Goal: Task Accomplishment & Management: Use online tool/utility

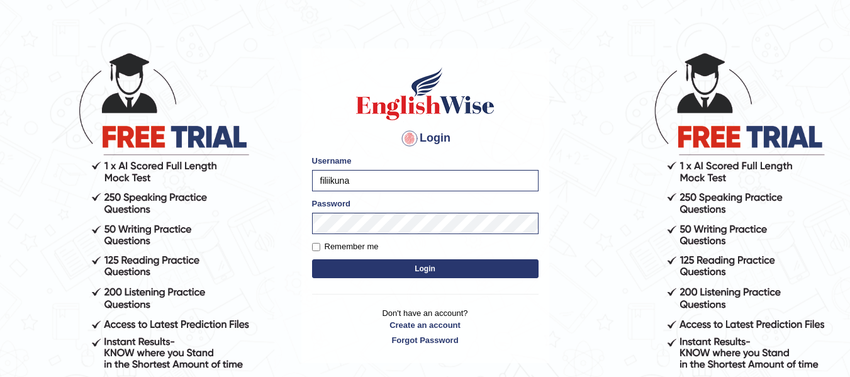
click at [419, 271] on button "Login" at bounding box center [425, 268] width 227 height 19
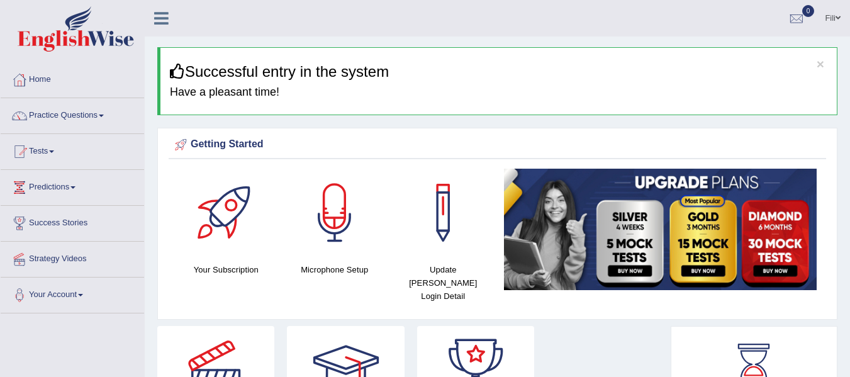
click at [43, 117] on link "Practice Questions" at bounding box center [72, 113] width 143 height 31
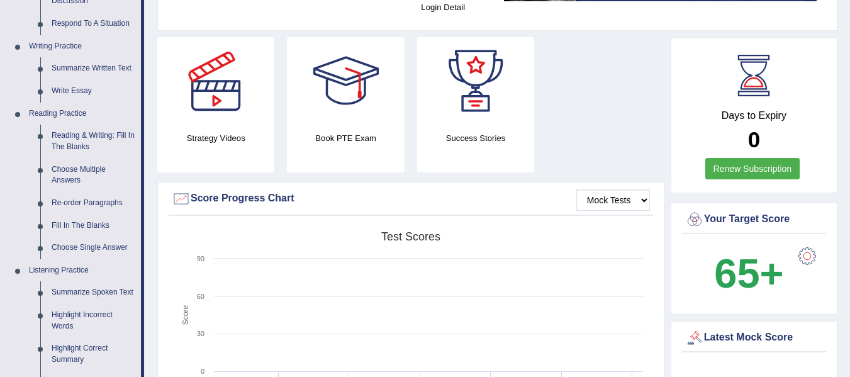
scroll to position [286, 0]
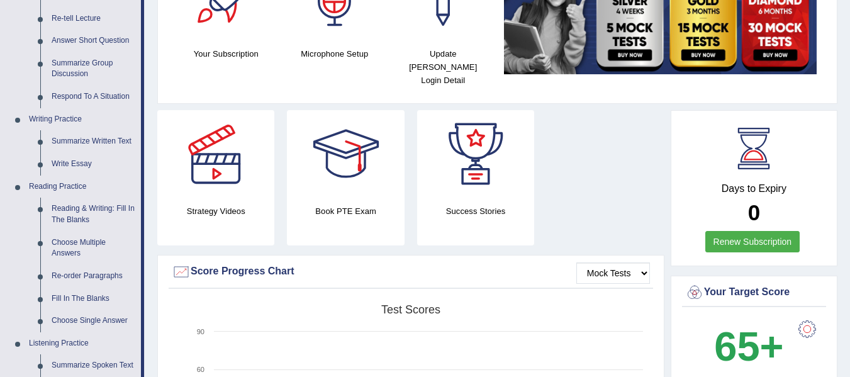
scroll to position [219, 0]
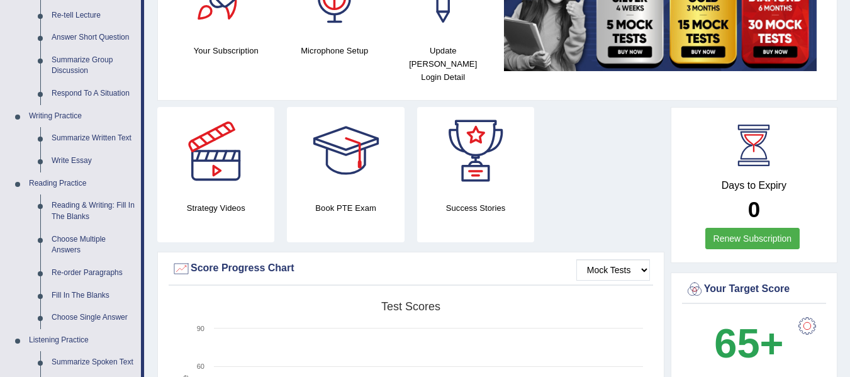
click at [753, 136] on div at bounding box center [753, 145] width 57 height 57
click at [763, 228] on link "Renew Subscription" at bounding box center [752, 238] width 95 height 21
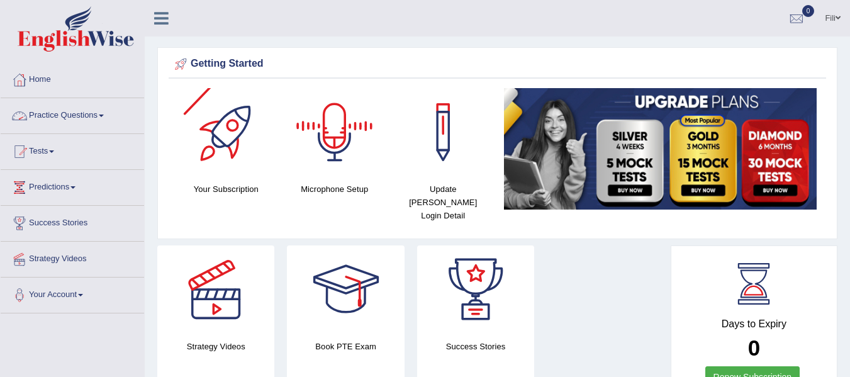
click at [83, 129] on link "Practice Questions" at bounding box center [72, 113] width 143 height 31
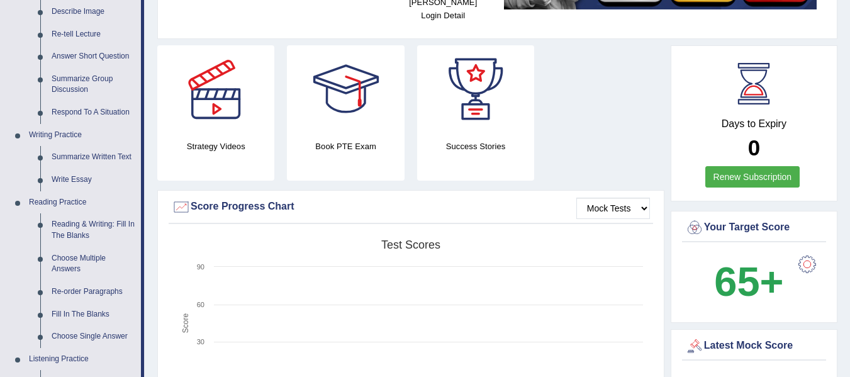
scroll to position [203, 0]
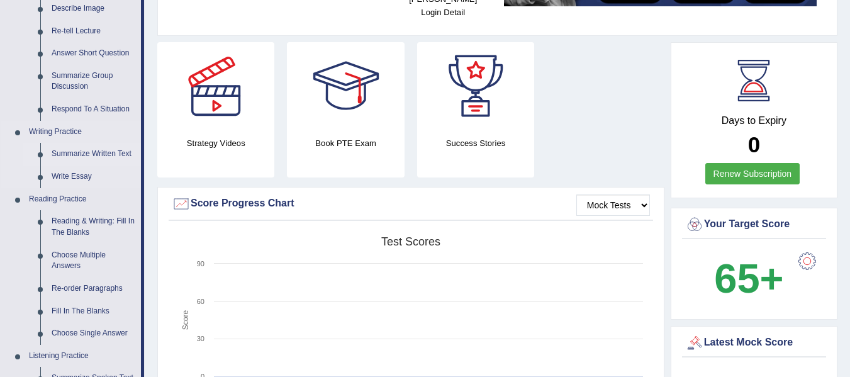
click at [77, 148] on link "Summarize Written Text" at bounding box center [93, 154] width 95 height 23
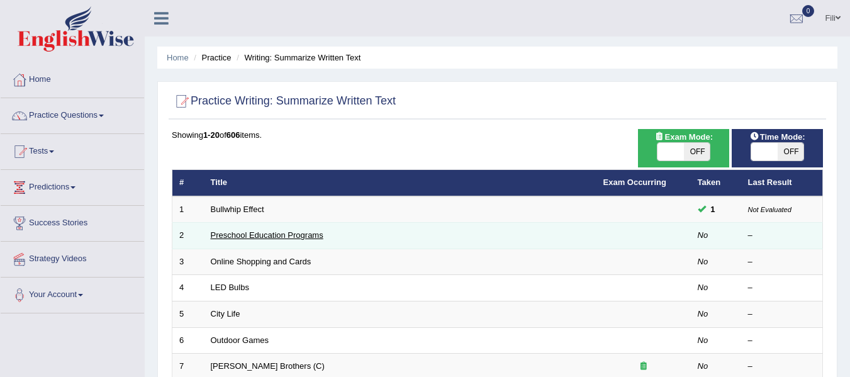
click at [223, 238] on link "Preschool Education Programs" at bounding box center [267, 234] width 113 height 9
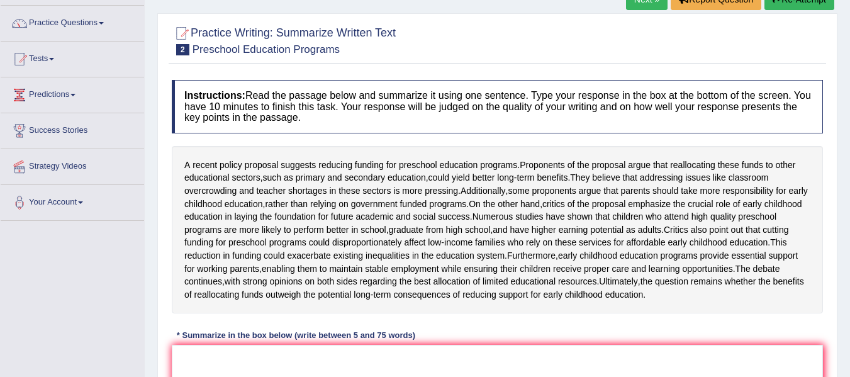
scroll to position [94, 0]
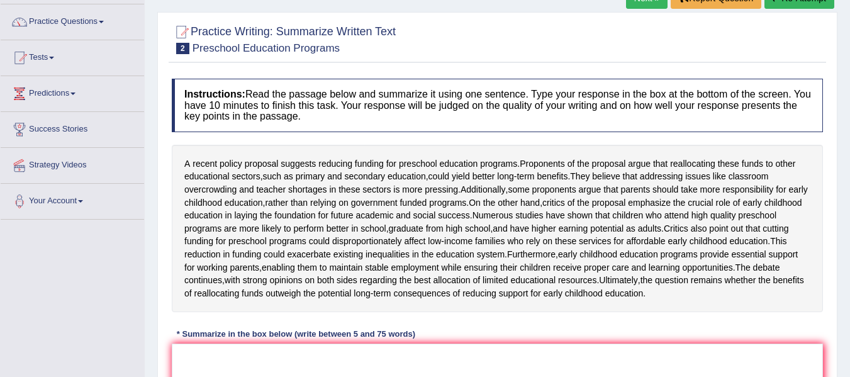
drag, startPoint x: 353, startPoint y: 354, endPoint x: 859, endPoint y: 260, distance: 514.4
click at [849, 260] on html "Toggle navigation Home Practice Questions Speaking Practice Read Aloud Repeat S…" at bounding box center [425, 94] width 850 height 377
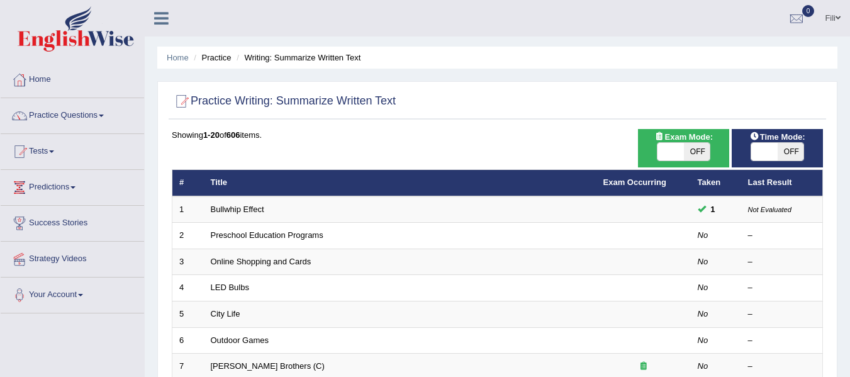
scroll to position [330, 0]
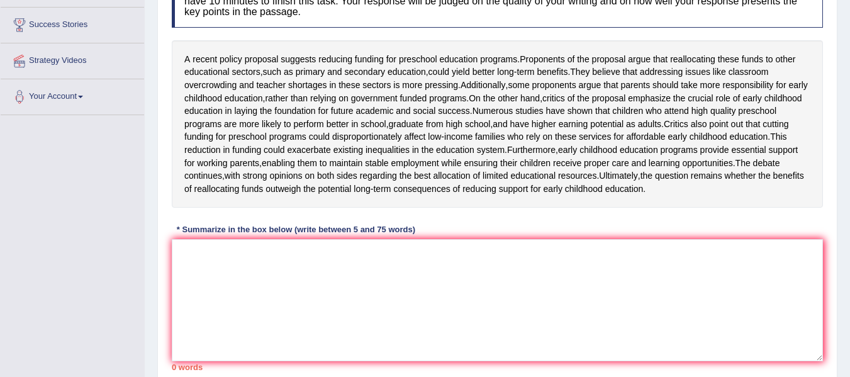
scroll to position [197, 0]
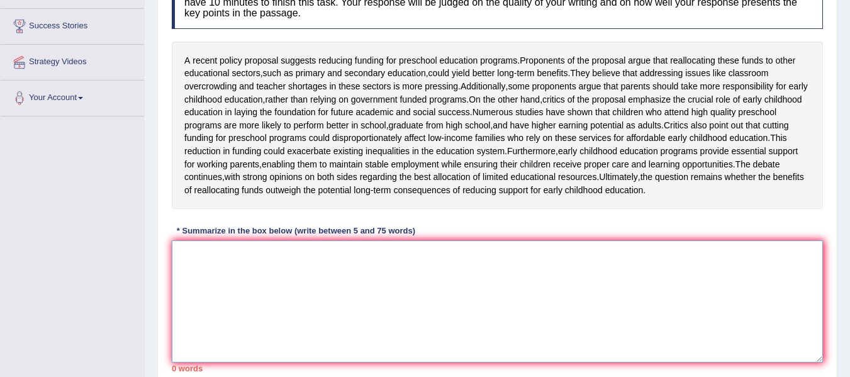
click at [198, 327] on textarea at bounding box center [497, 301] width 651 height 122
type textarea "r"
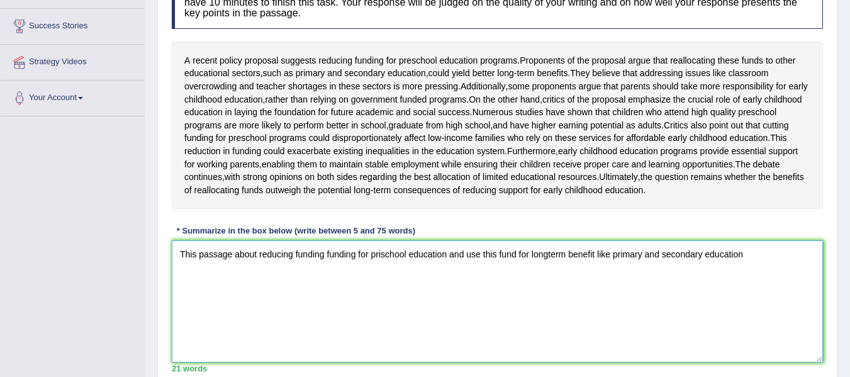
click at [324, 306] on textarea "This passage about reducing funding funding for prischool education and use thi…" at bounding box center [497, 301] width 651 height 122
click at [716, 307] on textarea "This passage about reducing funding for prischool education and use this fund f…" at bounding box center [497, 301] width 651 height 122
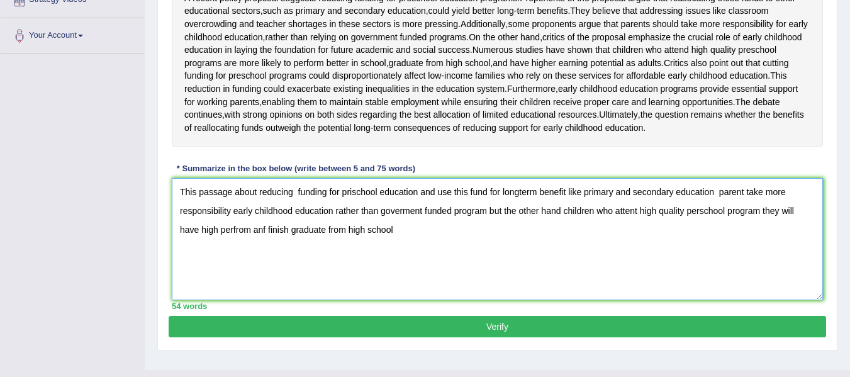
scroll to position [255, 0]
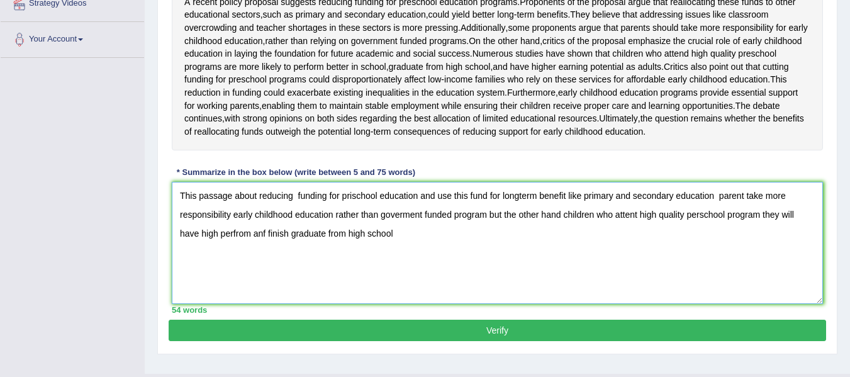
click at [267, 286] on textarea "This passage about reducing funding for prischool education and use this fund f…" at bounding box center [497, 243] width 651 height 122
click at [403, 290] on textarea "This passage about reducing funding for prischool education and use this fund f…" at bounding box center [497, 243] width 651 height 122
click at [718, 250] on textarea "This passage about reducing funding for prischool education and use this fund f…" at bounding box center [497, 243] width 651 height 122
click at [490, 270] on textarea "This passage about reducing funding for prischool education and use this fund f…" at bounding box center [497, 243] width 651 height 122
click at [397, 285] on textarea "This passage about reducing funding for prischool education and use this fund f…" at bounding box center [497, 243] width 651 height 122
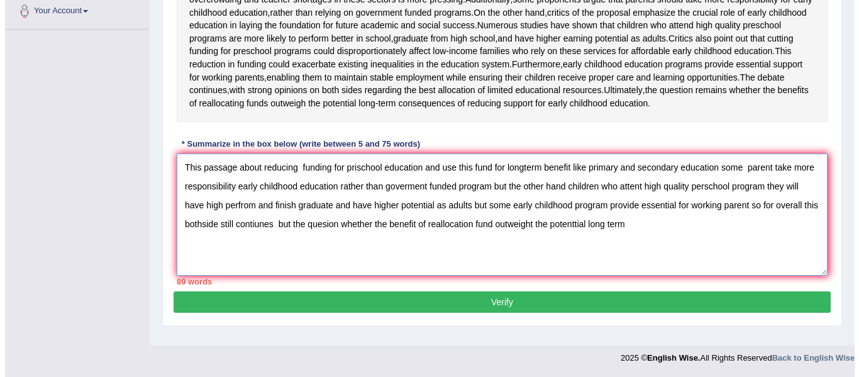
scroll to position [318, 0]
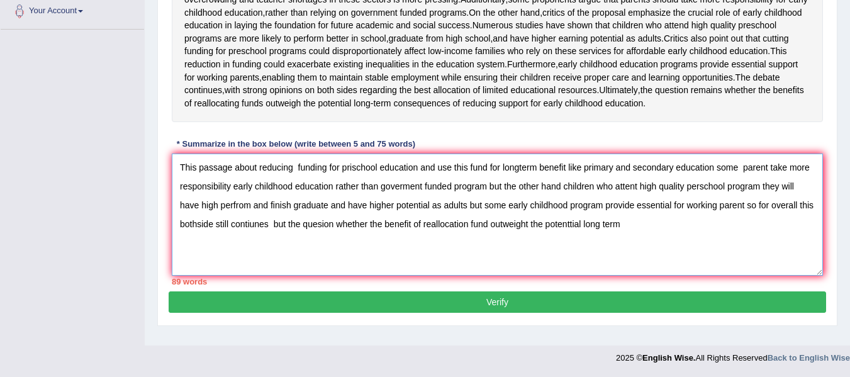
type textarea "This passage about reducing funding for prischool education and use this fund f…"
click at [580, 313] on button "Verify" at bounding box center [498, 301] width 658 height 21
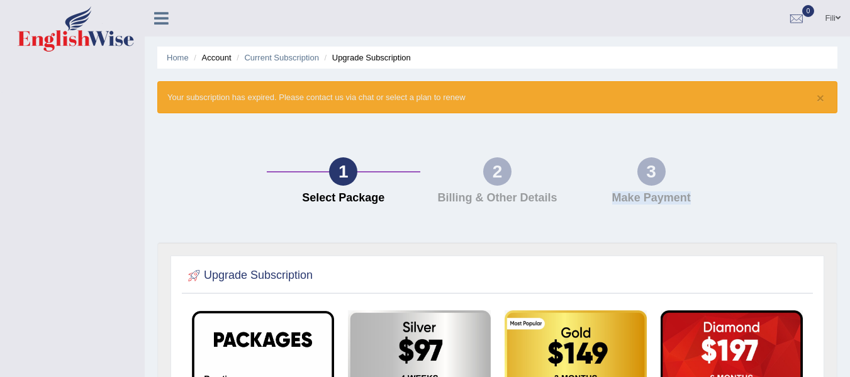
click at [849, 240] on html "Toggle navigation [GEOGRAPHIC_DATA] Toggle navigation Username: filiikuna Acces…" at bounding box center [425, 188] width 850 height 377
click at [218, 55] on li "Account" at bounding box center [211, 58] width 40 height 12
click at [262, 59] on link "Current Subscription" at bounding box center [281, 57] width 75 height 9
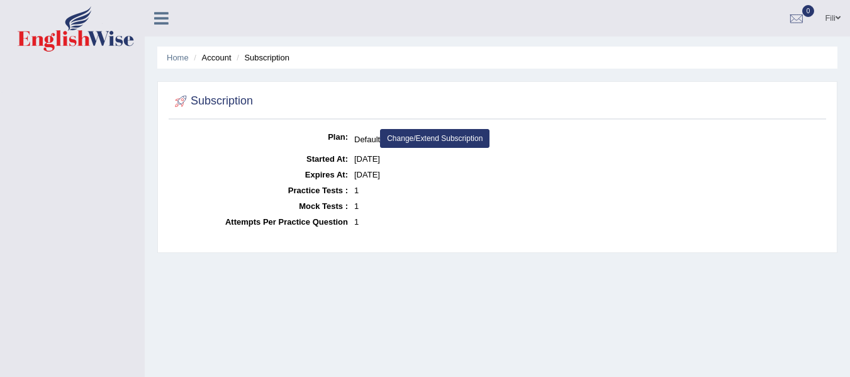
click at [456, 141] on link "Change/Extend Subscription" at bounding box center [434, 138] width 109 height 19
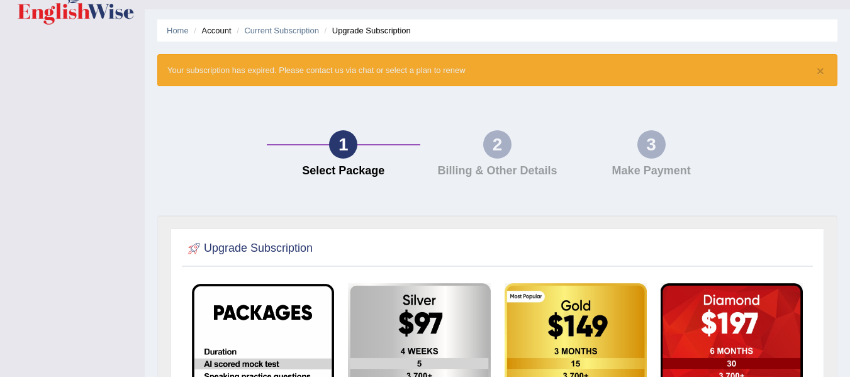
scroll to position [22, 0]
